Goal: Find contact information: Find contact information

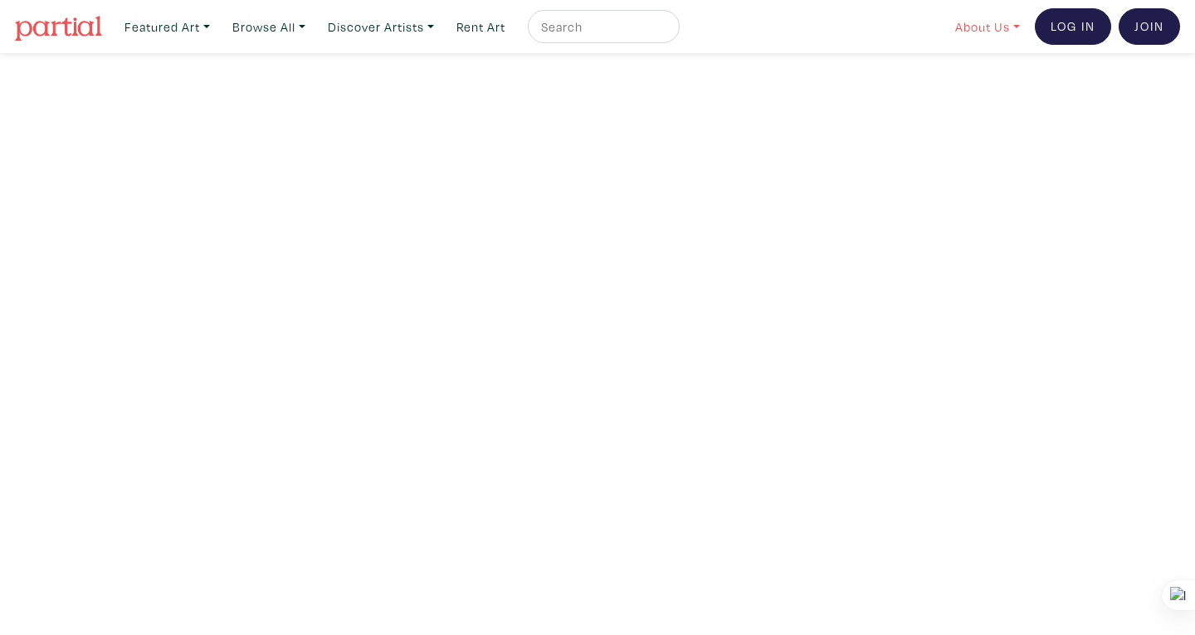
click at [967, 31] on link "About Us" at bounding box center [987, 27] width 80 height 34
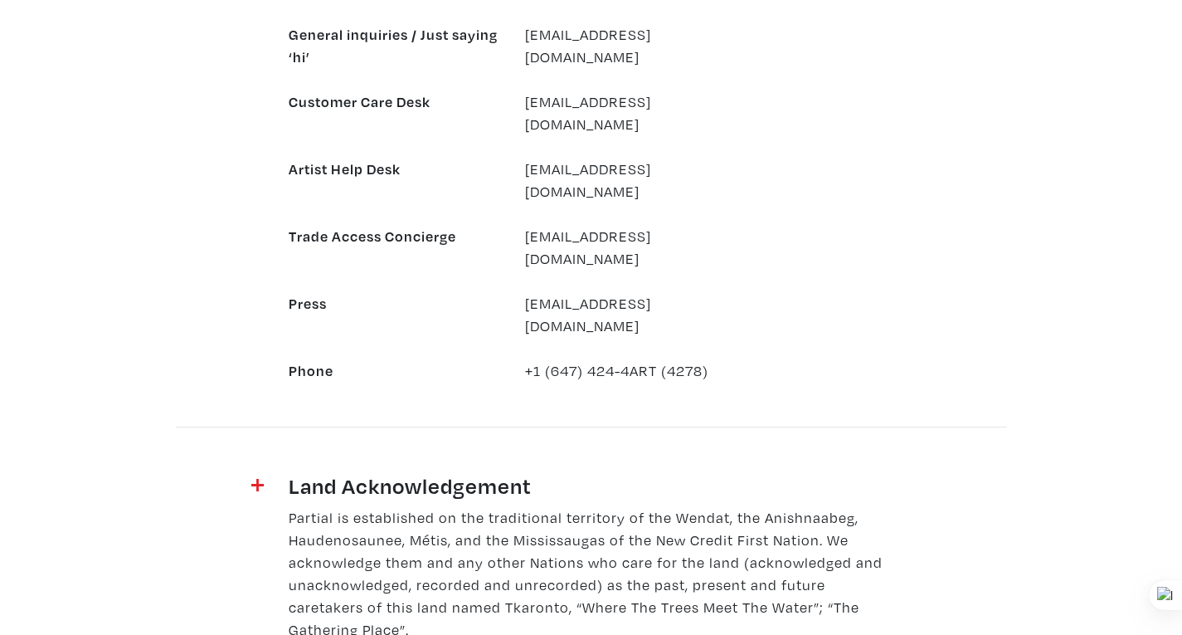
click at [616, 359] on div "+1 (647) 424-4ART (4278)" at bounding box center [631, 370] width 236 height 22
drag, startPoint x: 627, startPoint y: 279, endPoint x: 600, endPoint y: 280, distance: 27.4
click at [600, 359] on div "+1 (647) 424-4ART (4278)" at bounding box center [631, 370] width 236 height 22
drag, startPoint x: 659, startPoint y: 279, endPoint x: 528, endPoint y: 280, distance: 131.1
click at [528, 359] on div "+1 (647) 424-4ART (4278)" at bounding box center [631, 370] width 236 height 22
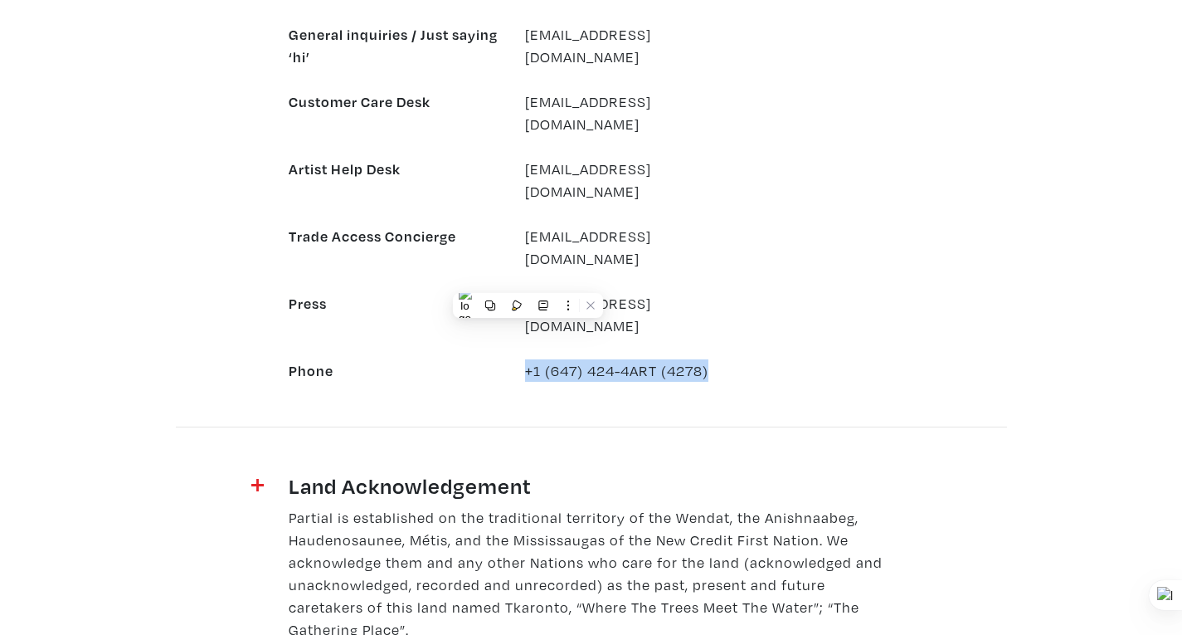
drag, startPoint x: 727, startPoint y: 286, endPoint x: 524, endPoint y: 285, distance: 203.2
click at [524, 359] on div "+1 (647) 424-4ART (4278)" at bounding box center [631, 370] width 236 height 22
copy div "+1 (647) 424-4ART (4278)"
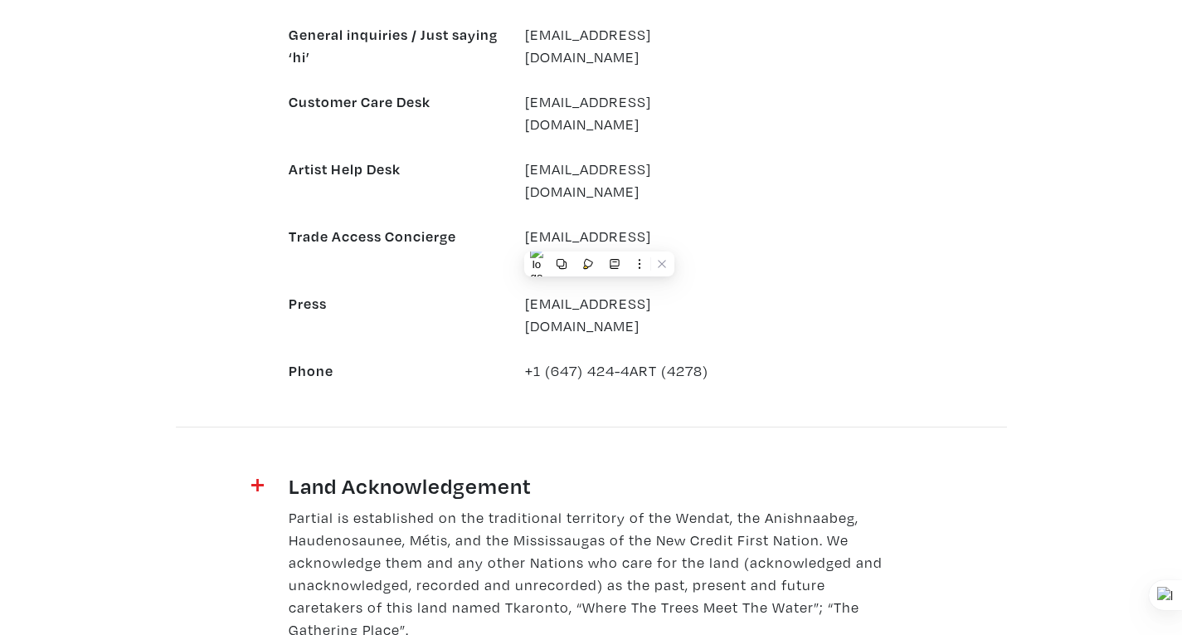
drag, startPoint x: 543, startPoint y: 283, endPoint x: 658, endPoint y: 276, distance: 115.5
click at [658, 359] on div "+1 (647) 424-4ART (4278)" at bounding box center [631, 370] width 236 height 22
copy div "(647) 424-4ART"
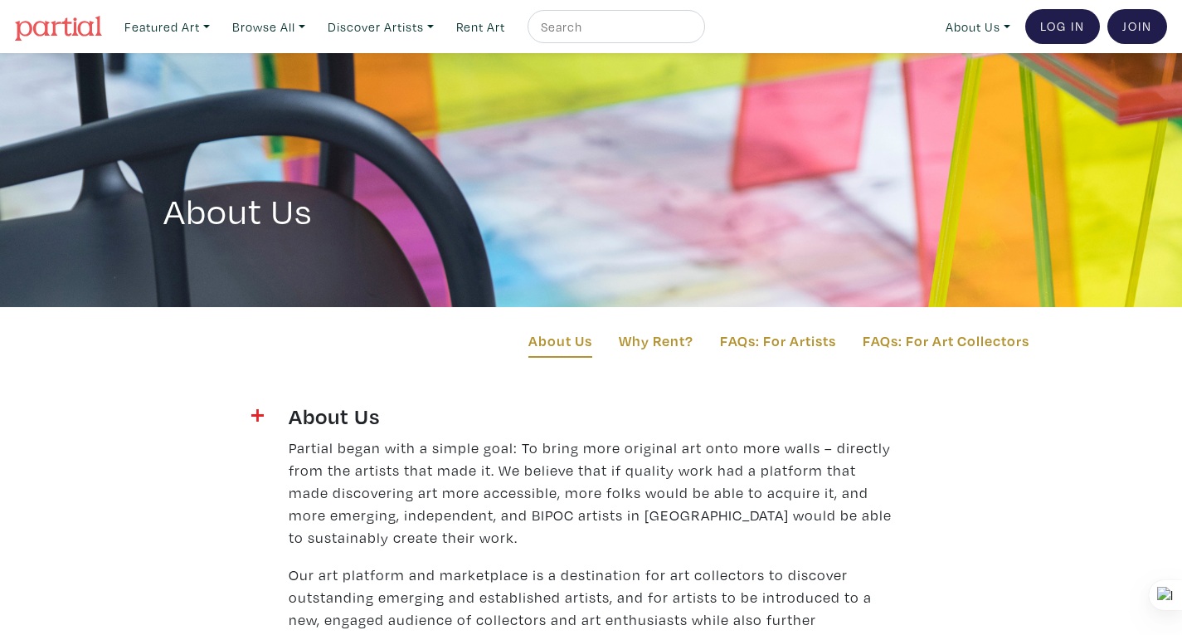
click at [276, 416] on div "About Us" at bounding box center [591, 419] width 630 height 34
click at [262, 413] on img at bounding box center [257, 415] width 12 height 12
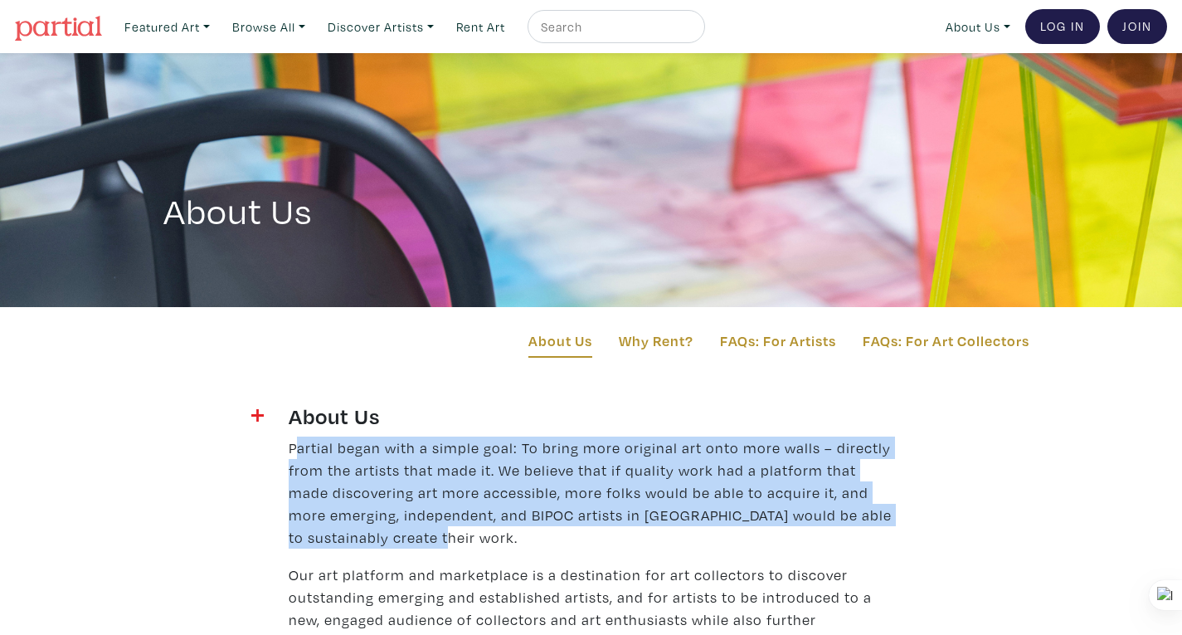
drag, startPoint x: 285, startPoint y: 448, endPoint x: 485, endPoint y: 536, distance: 218.4
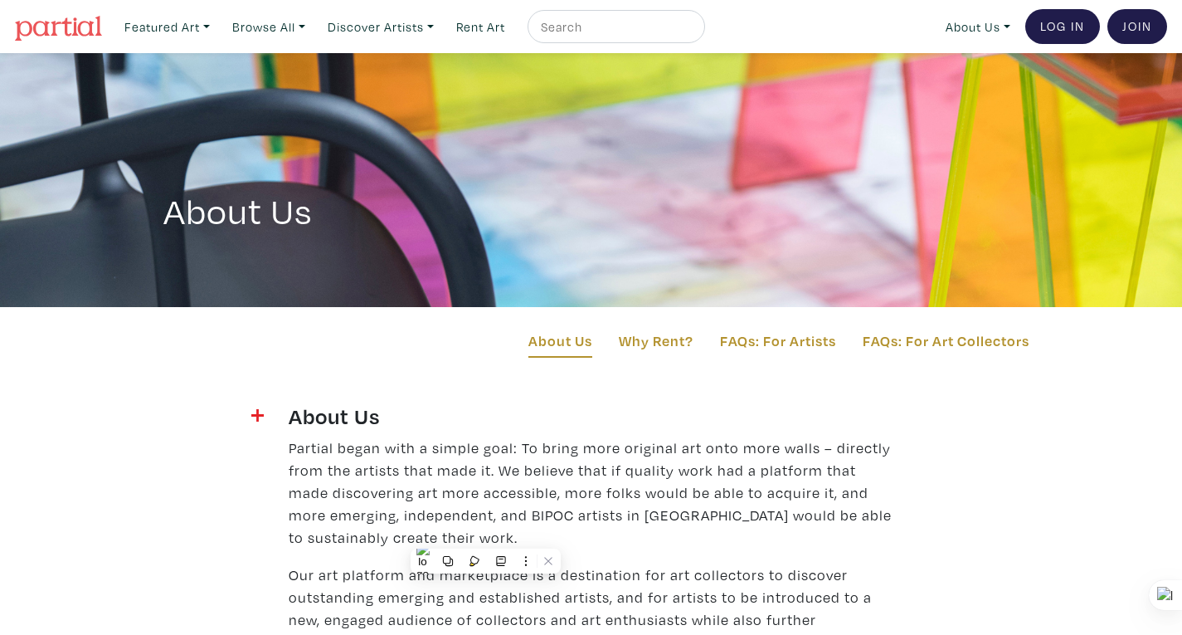
click at [727, 32] on div "Featured Art Smalls Landscapes Abstracts New Contemporary The Minimalist Bold D…" at bounding box center [642, 26] width 1050 height 35
